Goal: Transaction & Acquisition: Purchase product/service

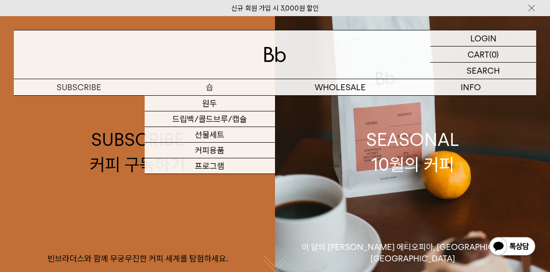
click at [211, 87] on p "숍" at bounding box center [210, 87] width 131 height 16
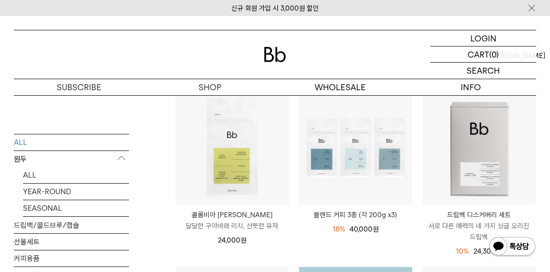
scroll to position [92, 0]
click at [39, 240] on link "선물세트" at bounding box center [71, 242] width 115 height 16
